Goal: Ask a question

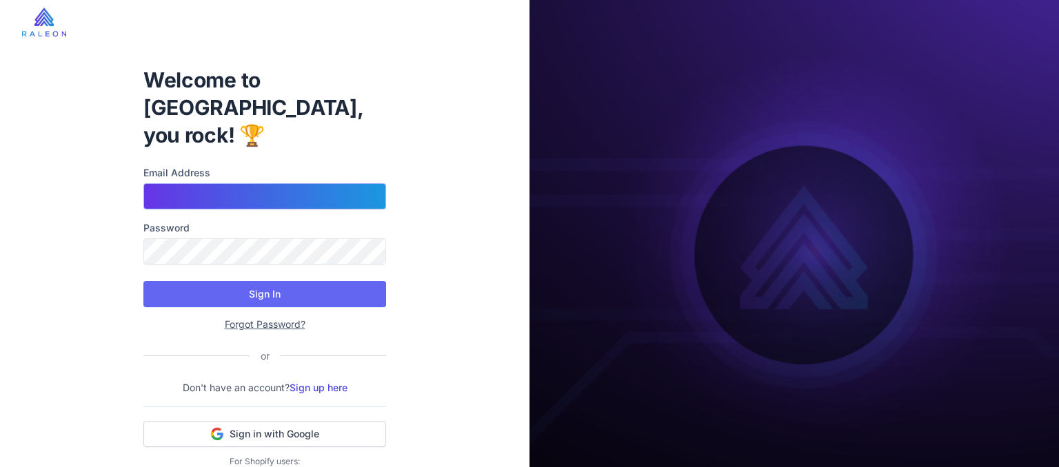
click at [259, 183] on input "Email Address" at bounding box center [264, 196] width 243 height 26
click at [224, 183] on input "Email Address" at bounding box center [264, 196] width 243 height 26
type input "*"
type input "**********"
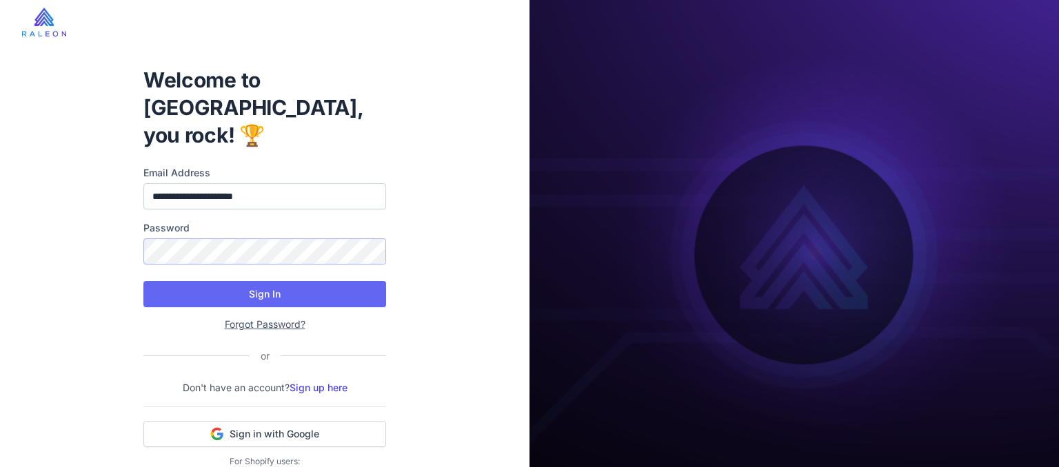
click at [143, 281] on button "Sign In" at bounding box center [264, 294] width 243 height 26
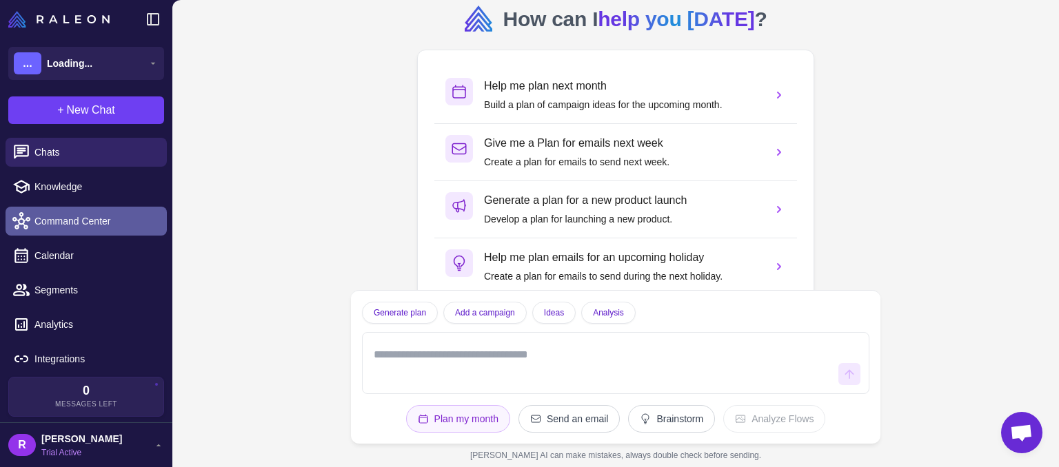
click at [77, 224] on span "Command Center" at bounding box center [94, 221] width 121 height 15
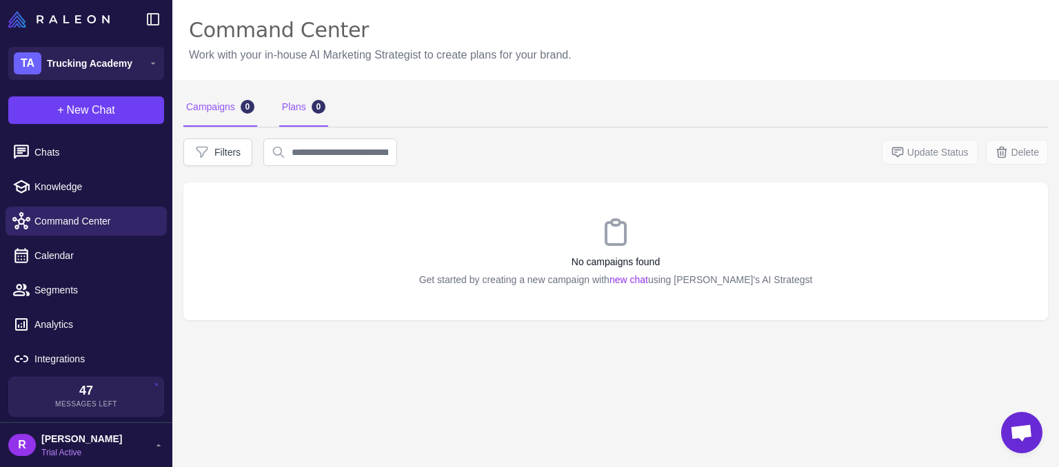
click at [314, 108] on div "Plans 0" at bounding box center [303, 107] width 49 height 39
click at [124, 434] on div "R Ronen Gilkarov Trial Active" at bounding box center [86, 445] width 156 height 28
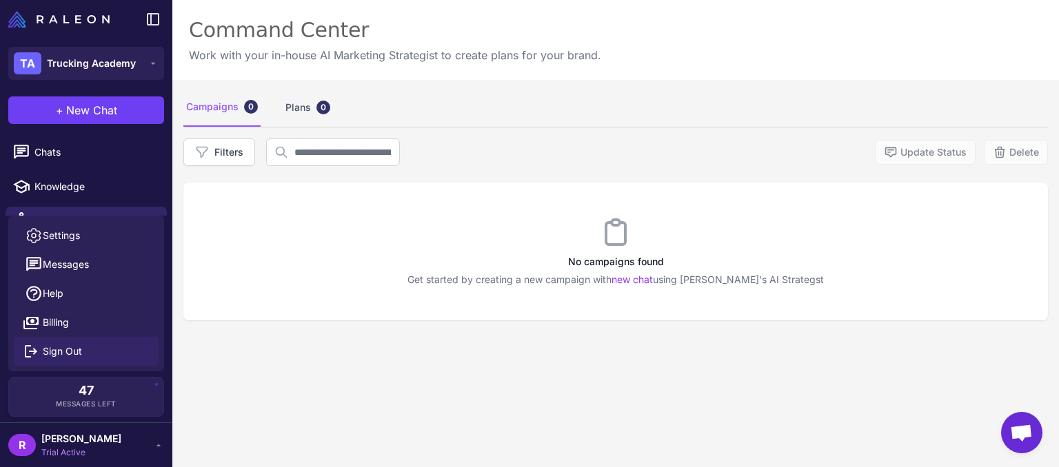
click at [70, 352] on span "Sign Out" at bounding box center [62, 351] width 39 height 15
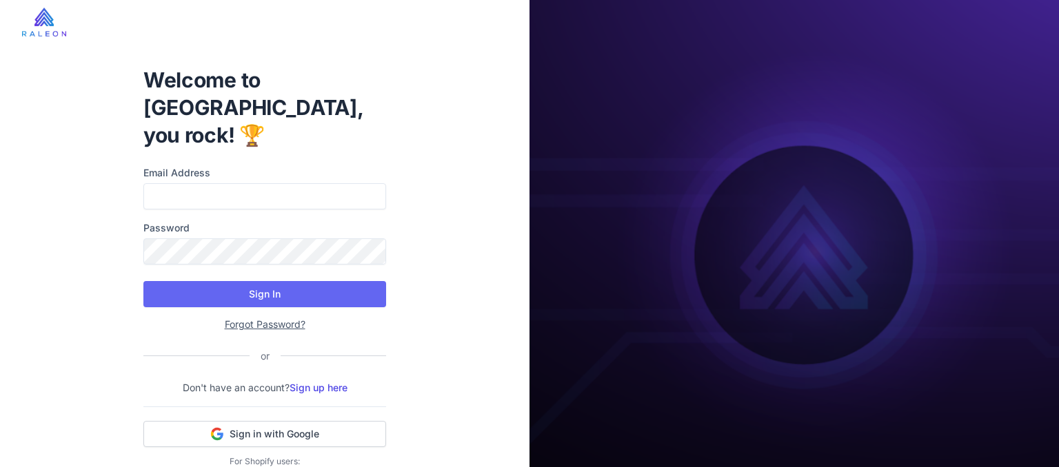
click at [278, 182] on div "Email Address Password" at bounding box center [264, 214] width 243 height 99
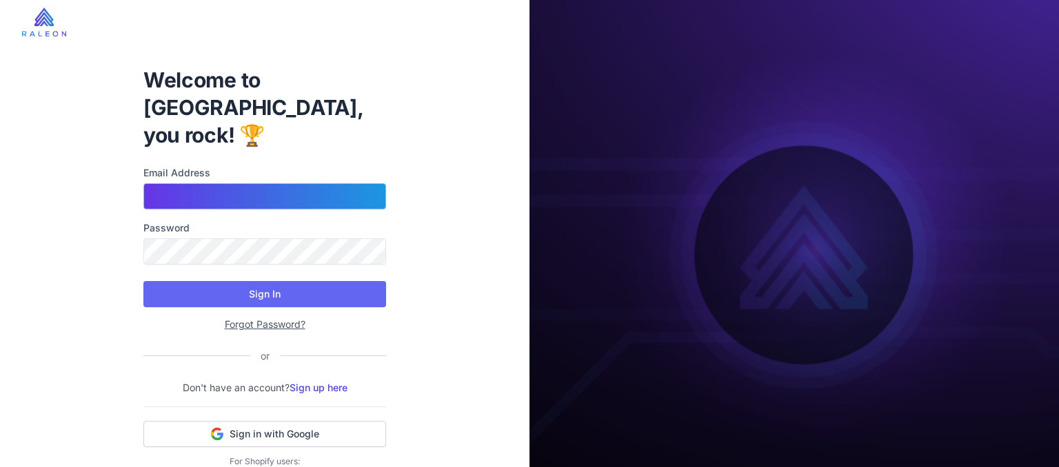
click at [292, 183] on input "Email Address" at bounding box center [264, 196] width 243 height 26
type input "**********"
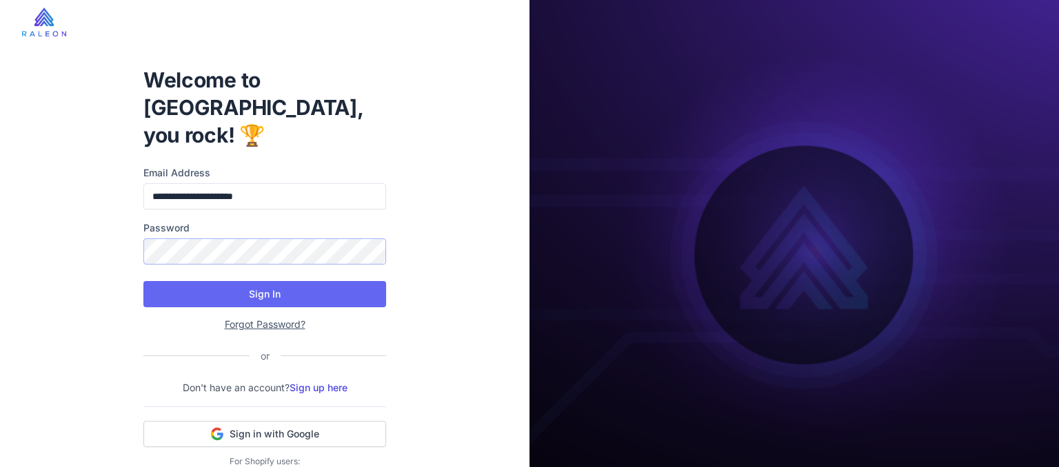
click at [143, 281] on button "Sign In" at bounding box center [264, 294] width 243 height 26
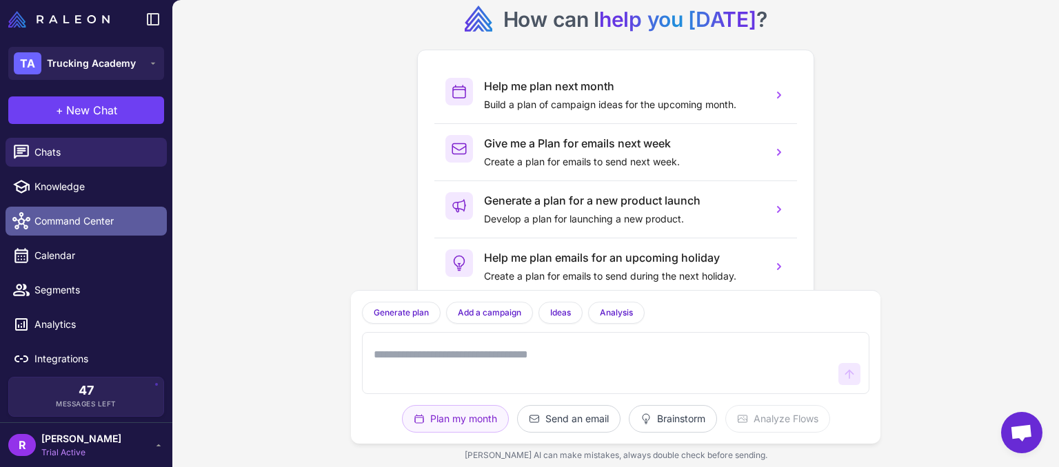
click at [98, 227] on span "Command Center" at bounding box center [94, 221] width 121 height 15
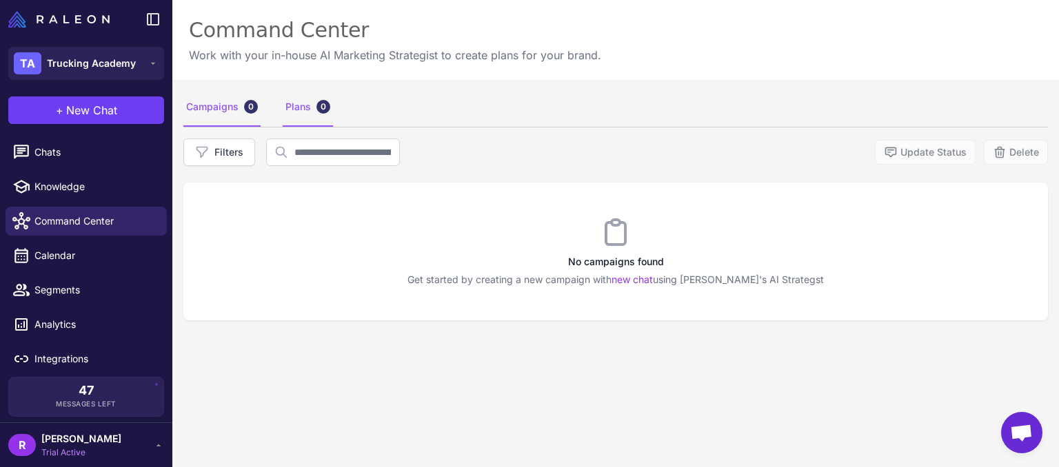
click at [305, 105] on div "Plans 0" at bounding box center [308, 107] width 50 height 39
click at [281, 112] on div "Campaigns 0 Plans 0" at bounding box center [615, 107] width 864 height 39
click at [307, 108] on div "Plans 0" at bounding box center [308, 107] width 50 height 39
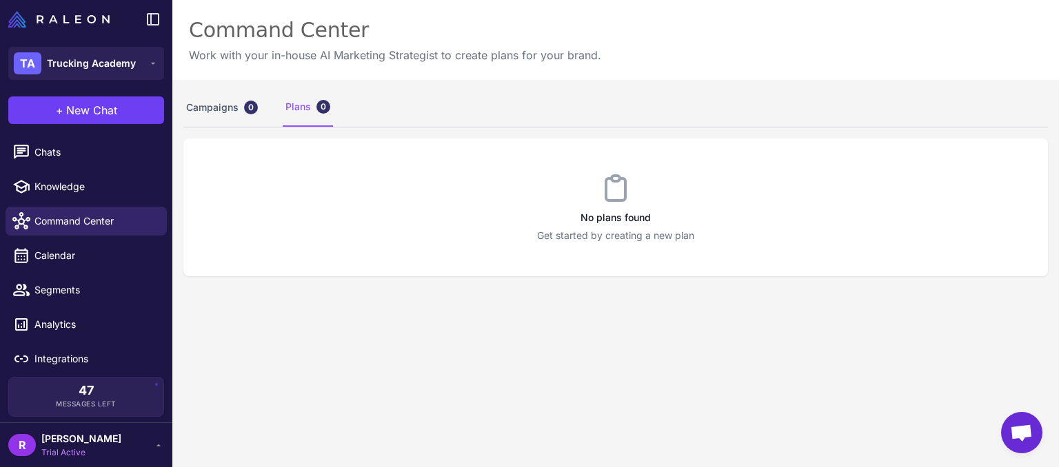
click at [1003, 423] on span "Open chat" at bounding box center [1021, 432] width 41 height 41
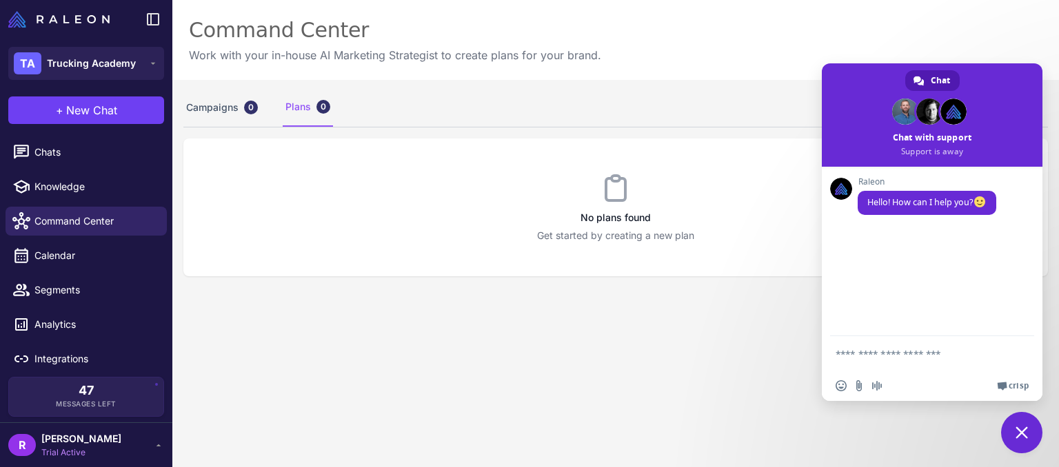
click at [924, 351] on textarea "Compose your message..." at bounding box center [917, 353] width 165 height 34
type textarea "**********"
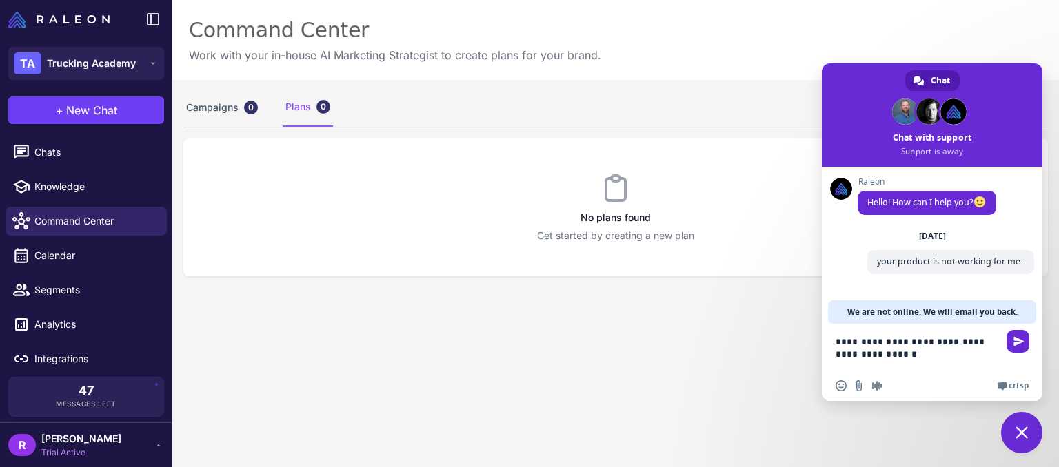
type textarea "**********"
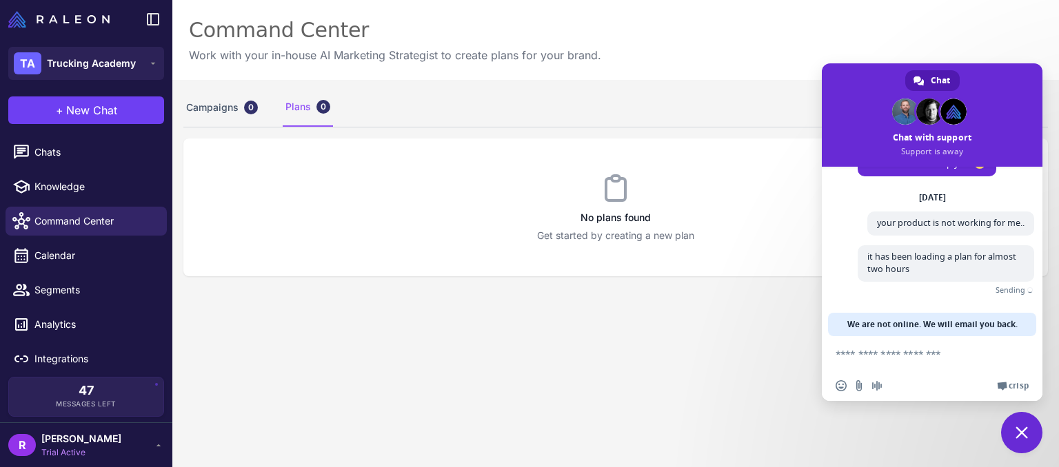
scroll to position [32, 0]
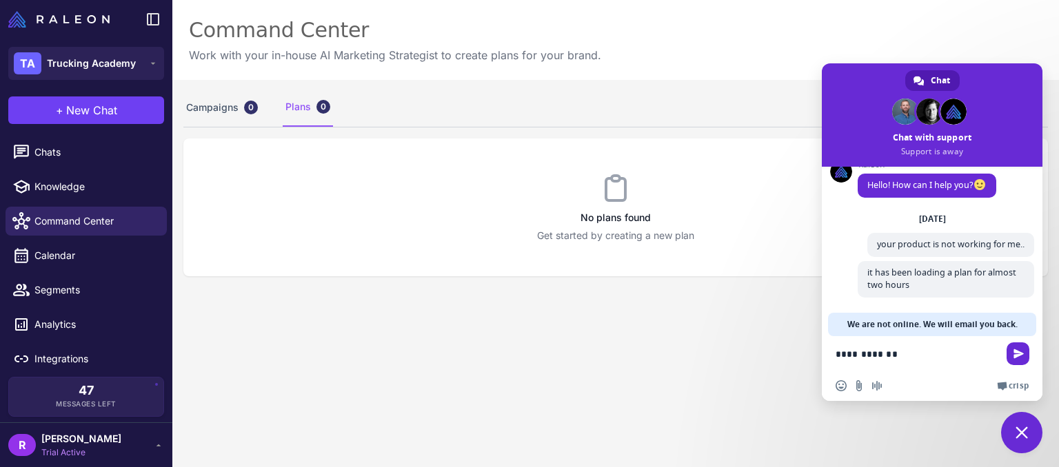
type textarea "**********"
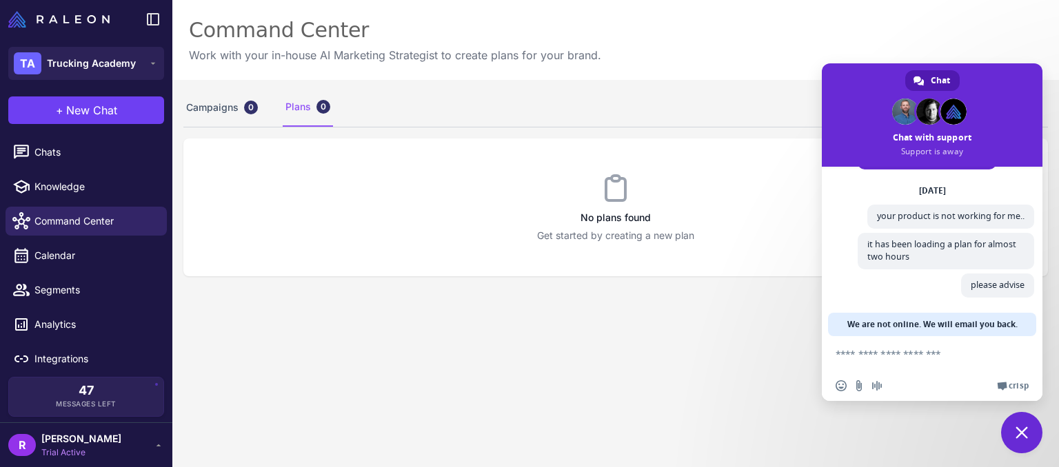
scroll to position [61, 0]
click at [987, 292] on span "please advise" at bounding box center [997, 286] width 73 height 24
click at [955, 361] on textarea "Compose your message..." at bounding box center [917, 353] width 165 height 34
click at [915, 135] on span at bounding box center [932, 114] width 221 height 103
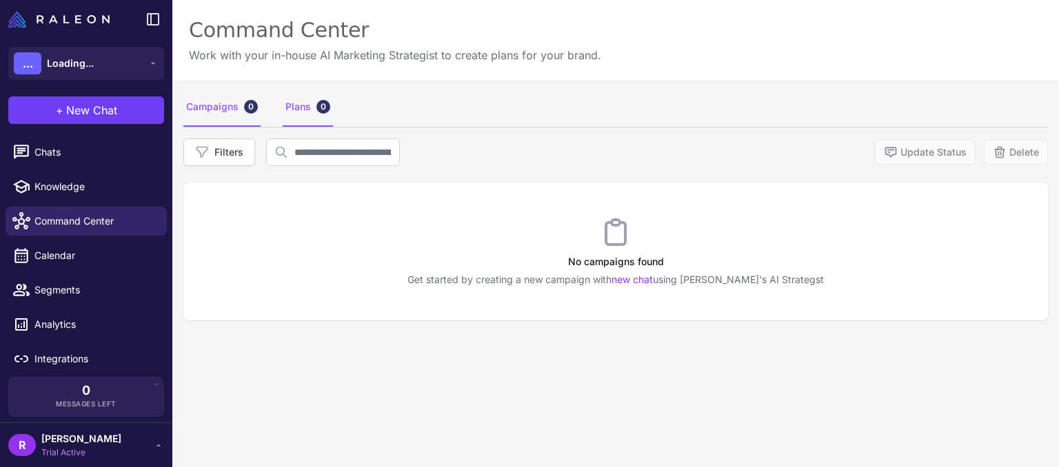
click at [326, 113] on div "Plans 0" at bounding box center [308, 107] width 50 height 39
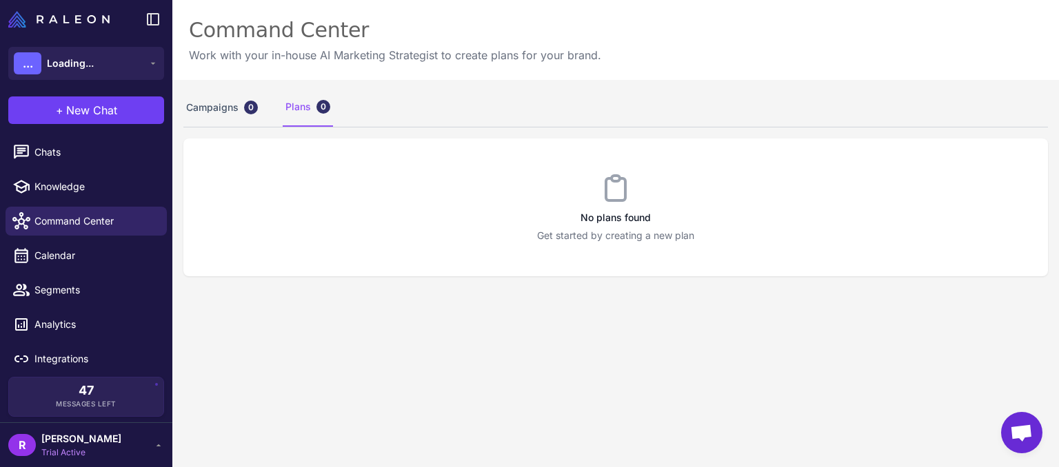
scroll to position [61, 0]
click at [220, 104] on div "Campaigns 0" at bounding box center [221, 107] width 77 height 39
